Goal: Task Accomplishment & Management: Manage account settings

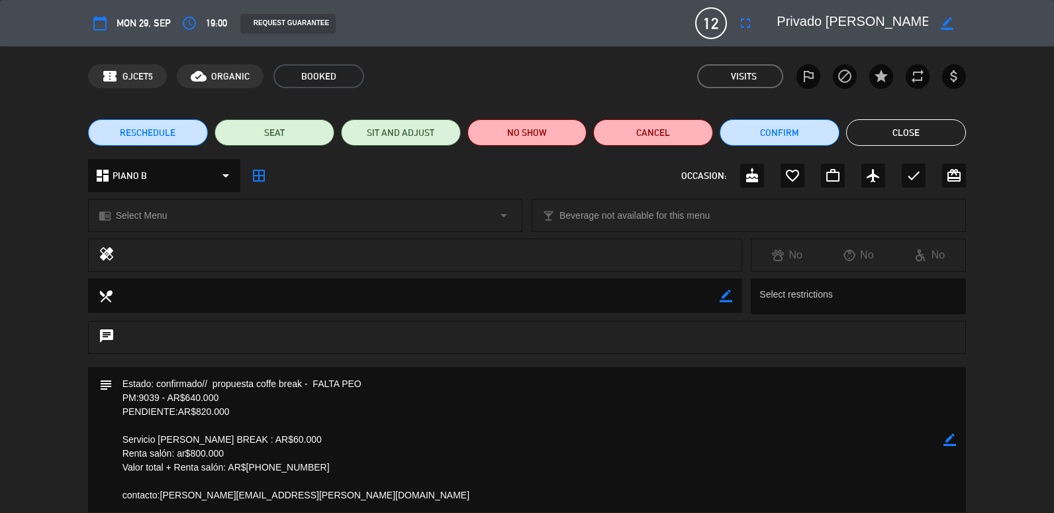
click at [890, 125] on button "Close" at bounding box center [906, 132] width 120 height 26
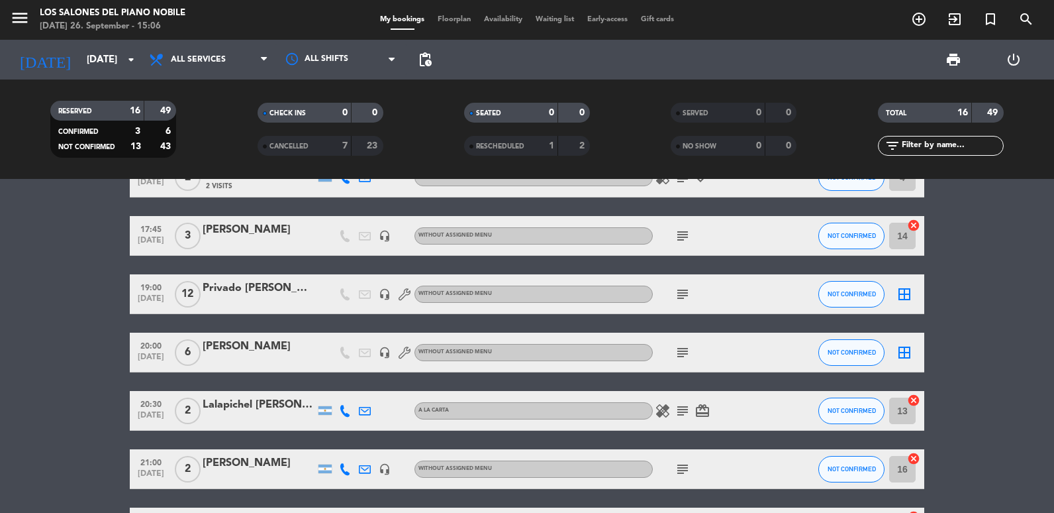
click at [678, 293] on icon "subject" at bounding box center [683, 294] width 16 height 16
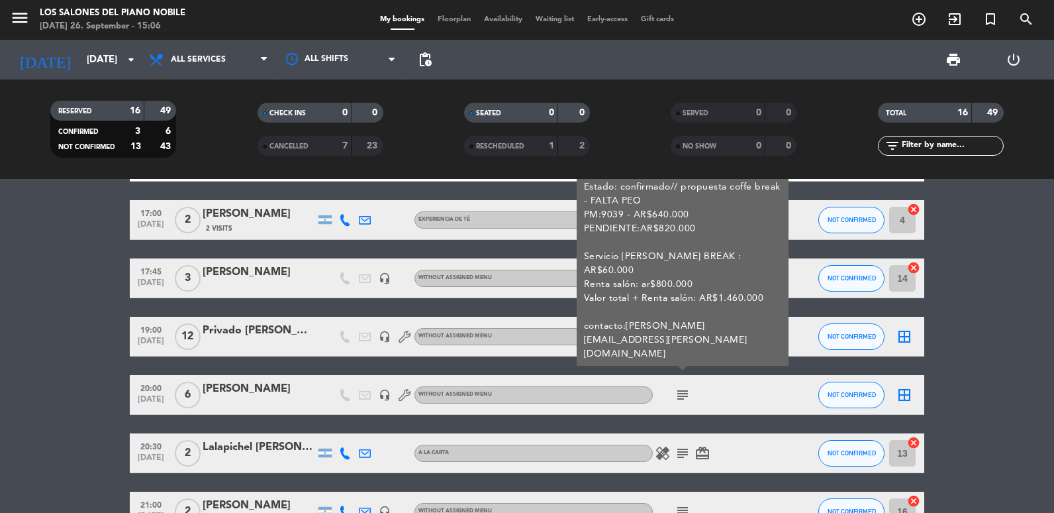
scroll to position [375, 0]
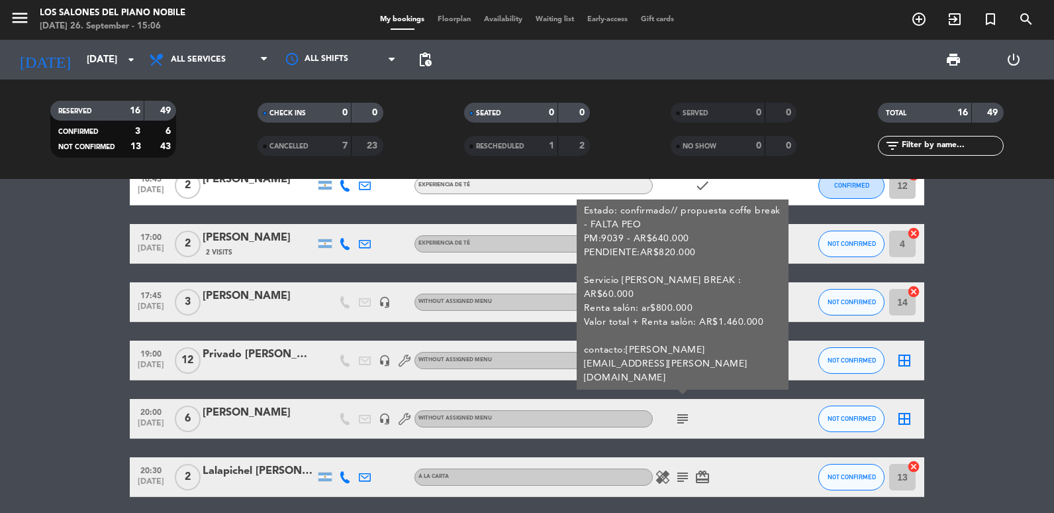
click at [209, 359] on div "Privado [PERSON_NAME][GEOGRAPHIC_DATA][PERSON_NAME]" at bounding box center [259, 354] width 113 height 17
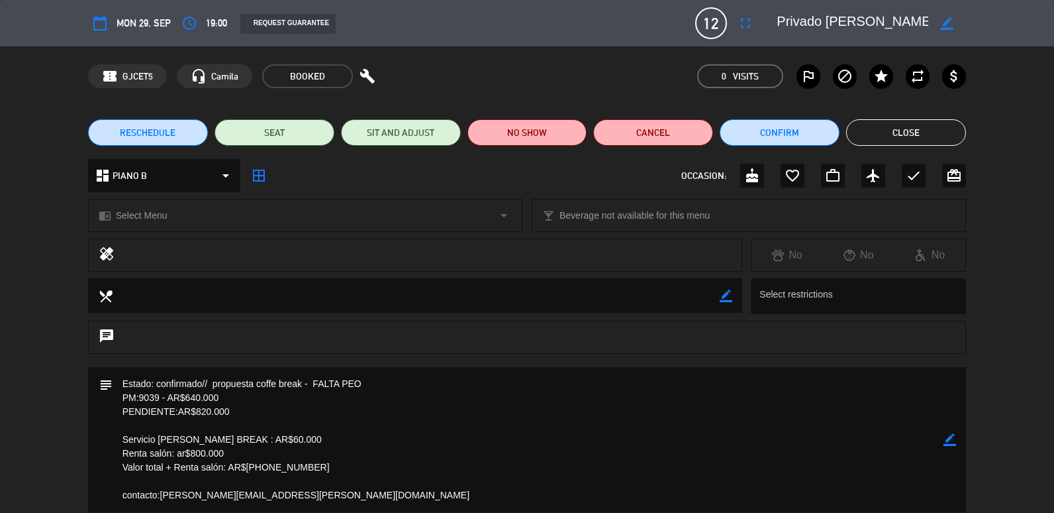
click at [331, 433] on textarea at bounding box center [529, 439] width 832 height 145
click at [352, 452] on textarea at bounding box center [529, 439] width 832 height 145
click at [354, 457] on textarea at bounding box center [529, 439] width 832 height 145
click at [952, 446] on div "border_color" at bounding box center [950, 439] width 13 height 145
click at [941, 431] on textarea at bounding box center [529, 439] width 832 height 145
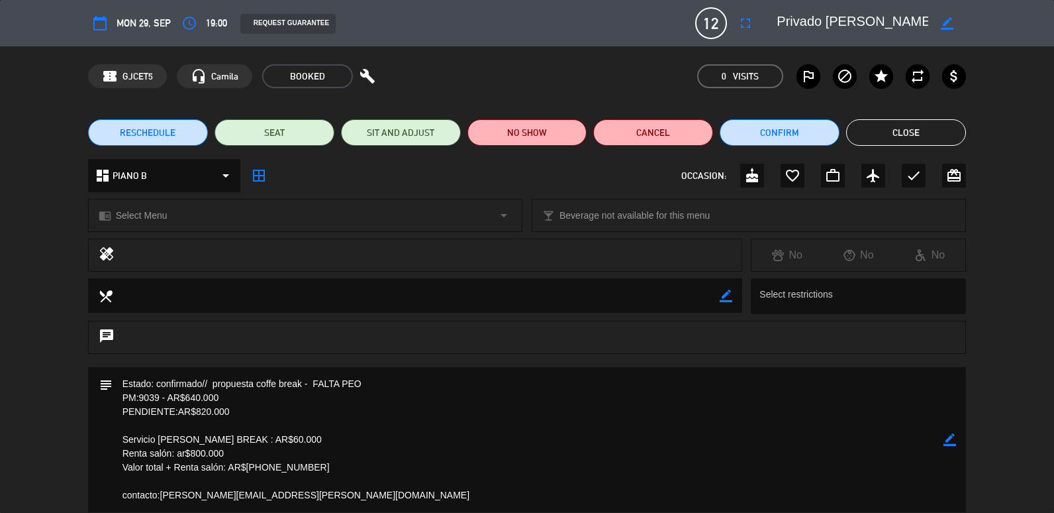
click at [950, 437] on icon "border_color" at bounding box center [950, 439] width 13 height 13
drag, startPoint x: 302, startPoint y: 463, endPoint x: 253, endPoint y: 462, distance: 49.0
click at [253, 462] on textarea at bounding box center [529, 439] width 832 height 145
type textarea "Estado: confirmado// propuesta coffe break - FALTA PEO PM:9039 - AR$640.000 PEN…"
click at [281, 389] on textarea at bounding box center [529, 439] width 832 height 145
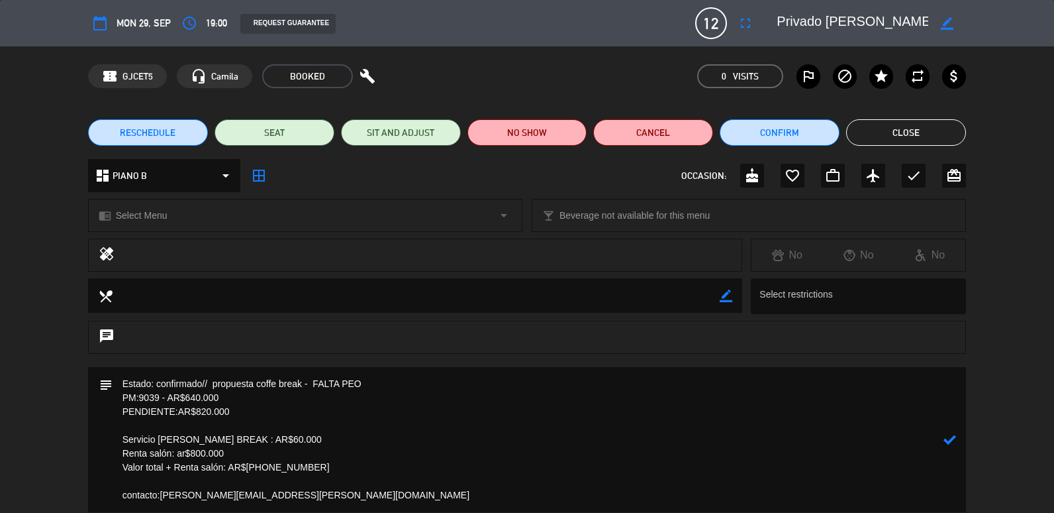
click at [255, 416] on textarea at bounding box center [529, 439] width 832 height 145
